Goal: Transaction & Acquisition: Purchase product/service

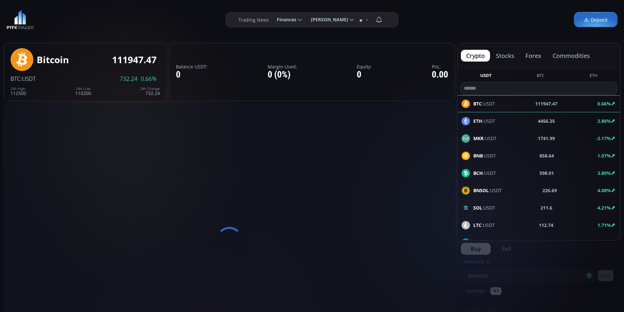
click at [294, 14] on span "Finances" at bounding box center [284, 19] width 24 height 13
click at [272, 16] on input "********" at bounding box center [272, 19] width 0 height 7
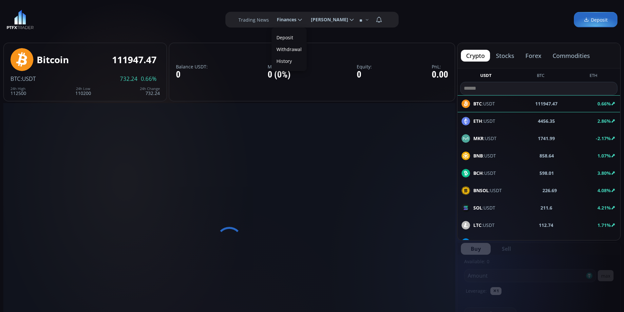
click at [285, 34] on link "Deposit" at bounding box center [289, 37] width 32 height 10
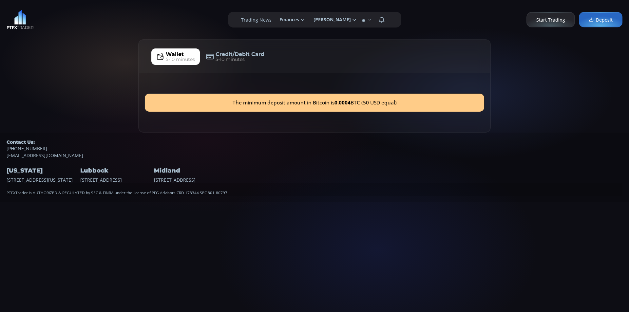
click at [260, 56] on span "Credit/Debit Card" at bounding box center [240, 54] width 49 height 8
